Goal: Task Accomplishment & Management: Manage account settings

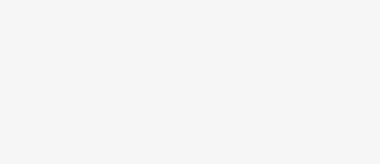
click at [180, 86] on body at bounding box center [190, 82] width 380 height 164
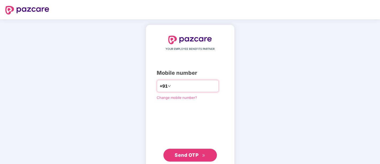
type input "**********"
click at [182, 157] on span "Send OTP" at bounding box center [190, 154] width 31 height 7
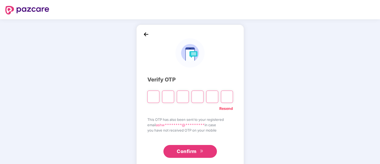
type input "*"
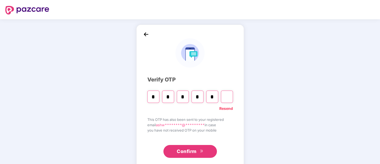
type input "*"
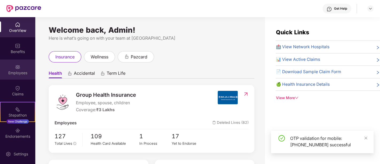
click at [18, 71] on div "Employees" at bounding box center [17, 72] width 35 height 5
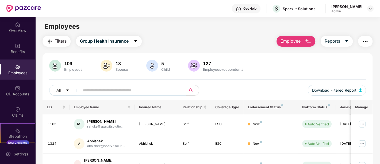
click at [102, 93] on input "text" at bounding box center [131, 90] width 96 height 8
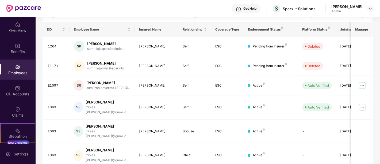
scroll to position [78, 0]
type input "*****"
click at [364, 103] on img at bounding box center [362, 106] width 9 height 9
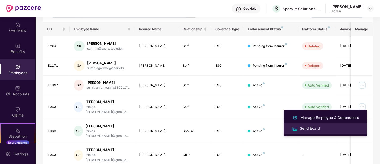
click at [330, 126] on div "Send Ecard" at bounding box center [325, 128] width 69 height 6
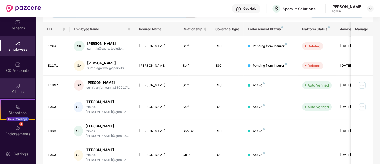
scroll to position [42, 0]
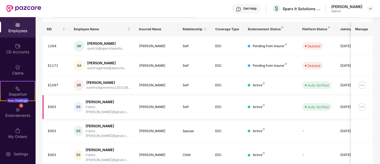
click at [337, 105] on td "14 Nov 2022" at bounding box center [352, 107] width 33 height 24
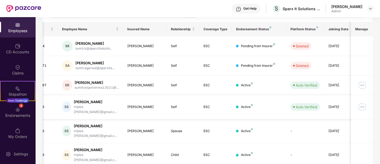
scroll to position [0, 17]
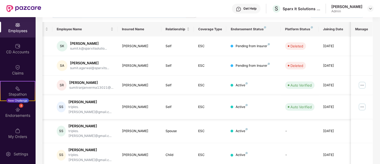
click at [362, 103] on img at bounding box center [362, 106] width 9 height 9
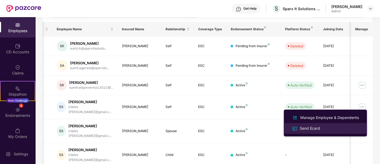
click at [327, 126] on div "Send Ecard" at bounding box center [325, 128] width 69 height 6
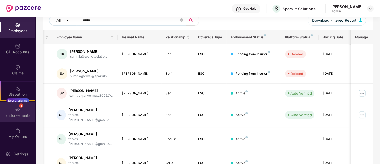
scroll to position [86, 0]
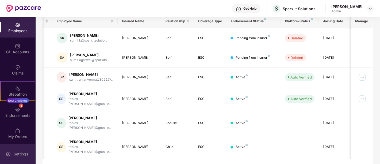
click at [21, 148] on div "Settings" at bounding box center [17, 154] width 35 height 20
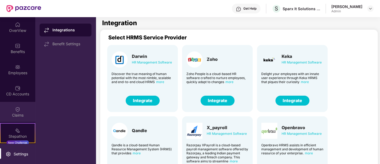
click at [21, 113] on div "Claims" at bounding box center [17, 114] width 35 height 5
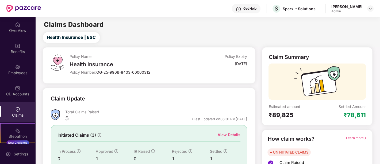
scroll to position [45, 0]
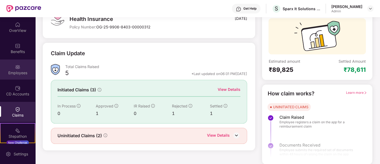
click at [17, 73] on div "Employees" at bounding box center [17, 72] width 35 height 5
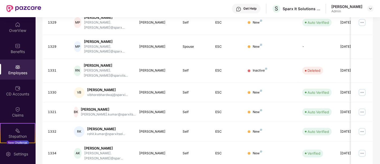
scroll to position [164, 0]
